Goal: Find contact information: Find contact information

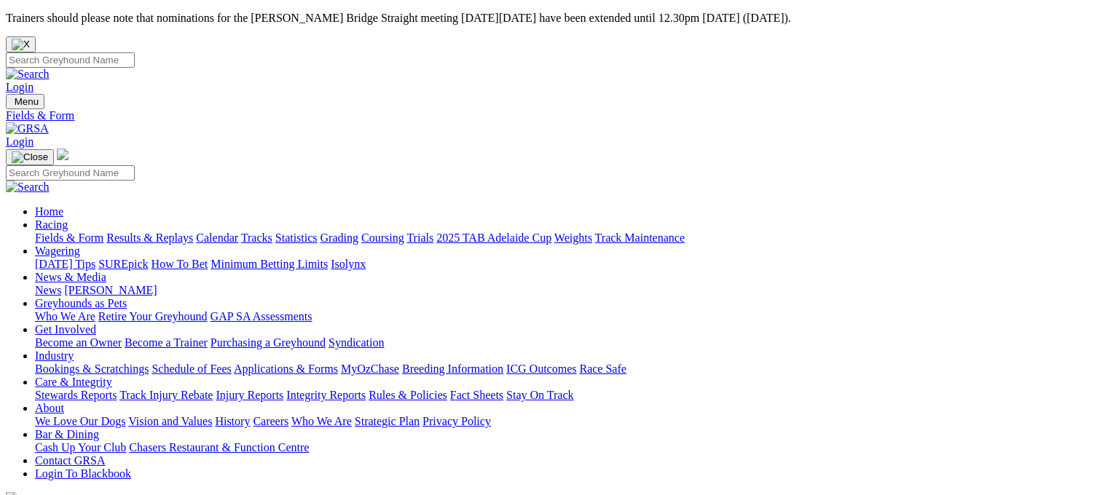
scroll to position [21, 0]
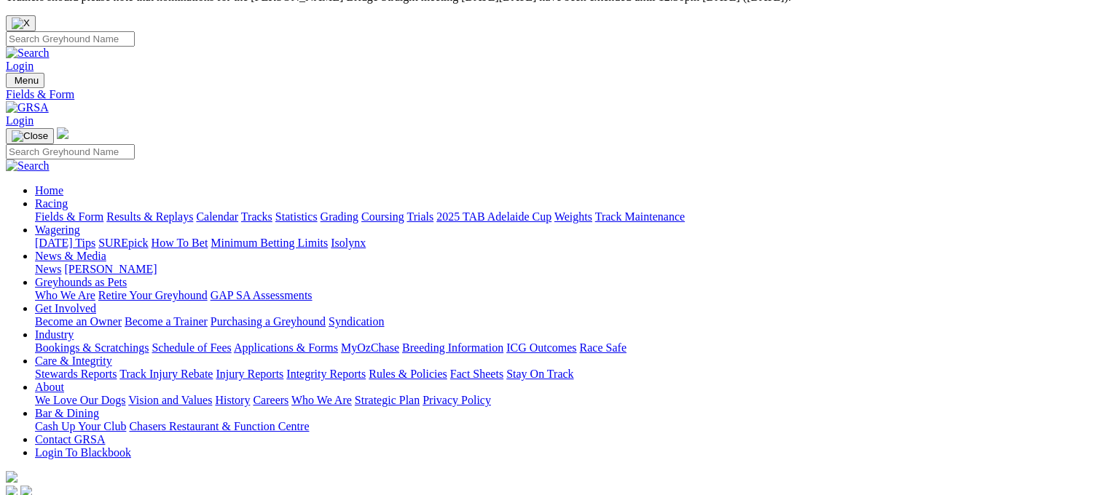
click at [105, 433] on link "Contact GRSA" at bounding box center [70, 439] width 70 height 12
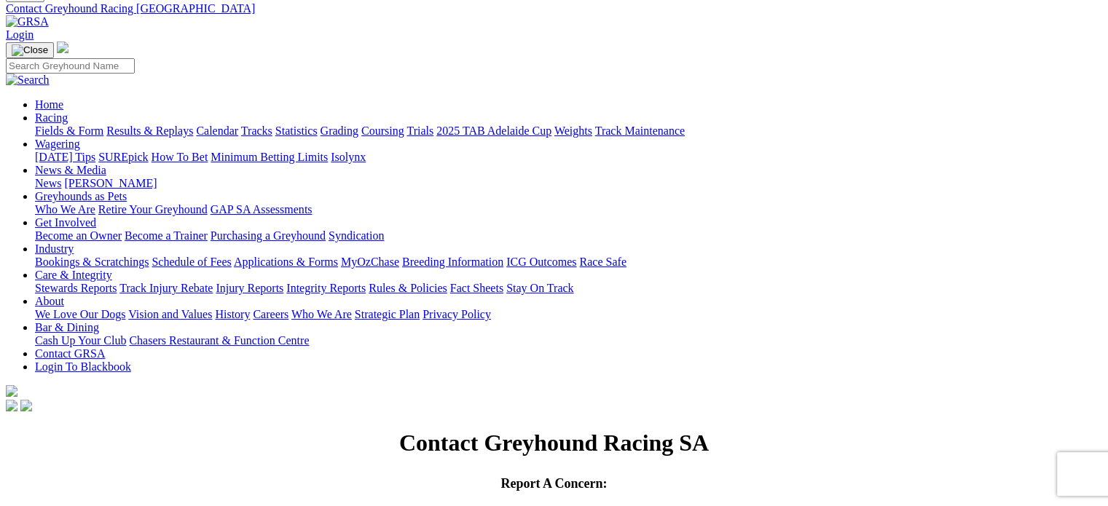
scroll to position [103, 0]
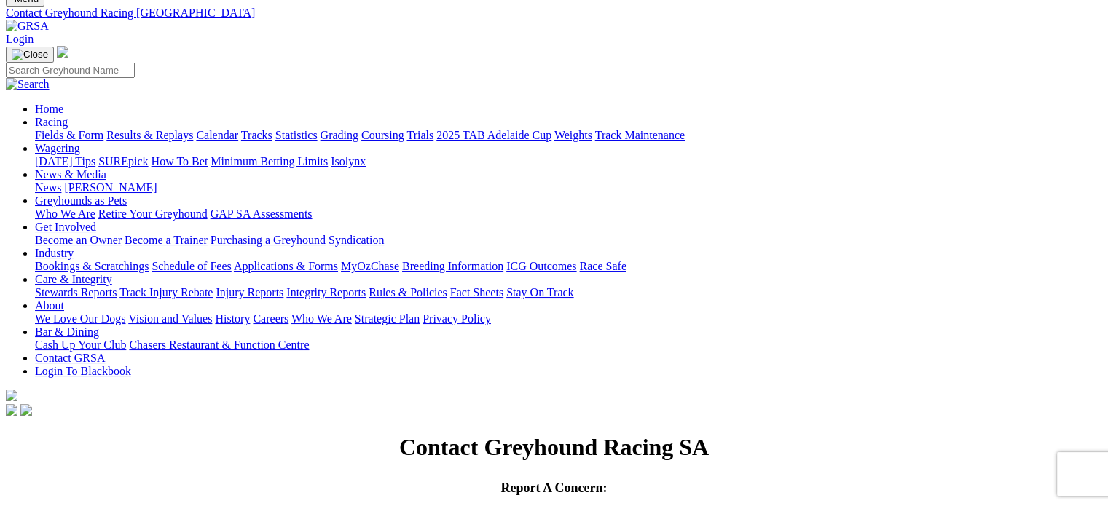
click at [269, 434] on h1 "Contact Greyhound Racing SA" at bounding box center [554, 447] width 1096 height 27
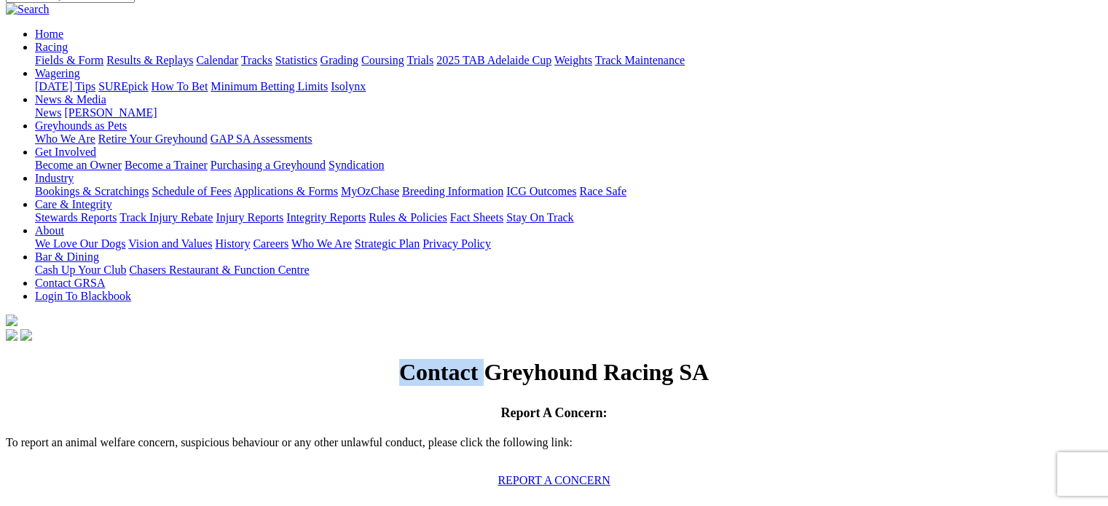
scroll to position [0, 0]
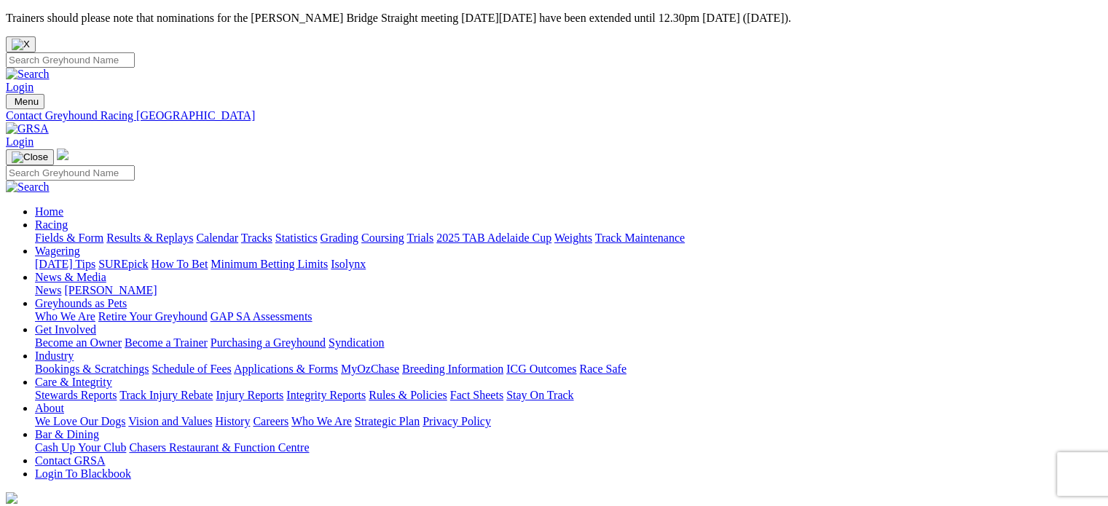
click at [135, 52] on input "Search" at bounding box center [70, 59] width 129 height 15
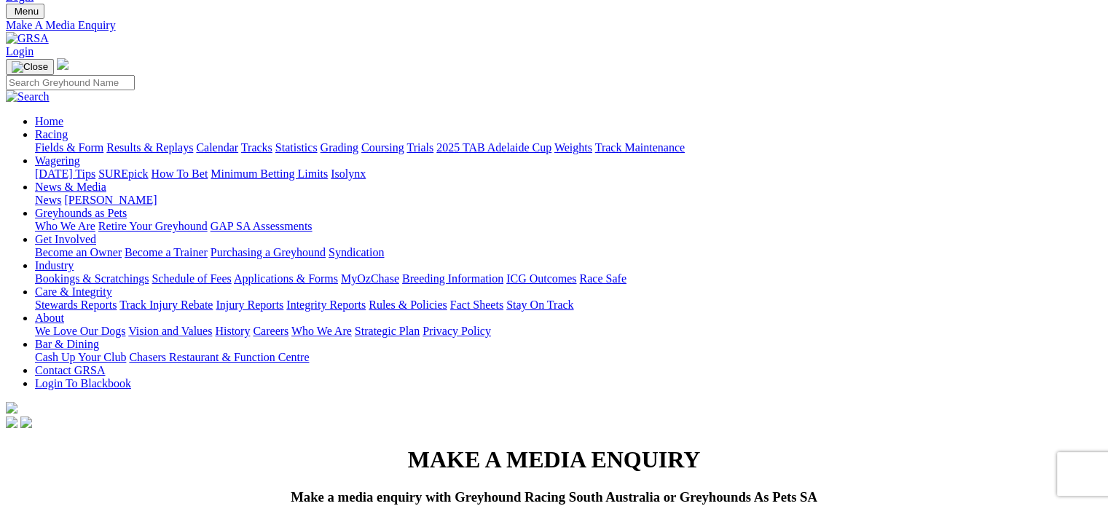
scroll to position [95, 0]
